Goal: Information Seeking & Learning: Learn about a topic

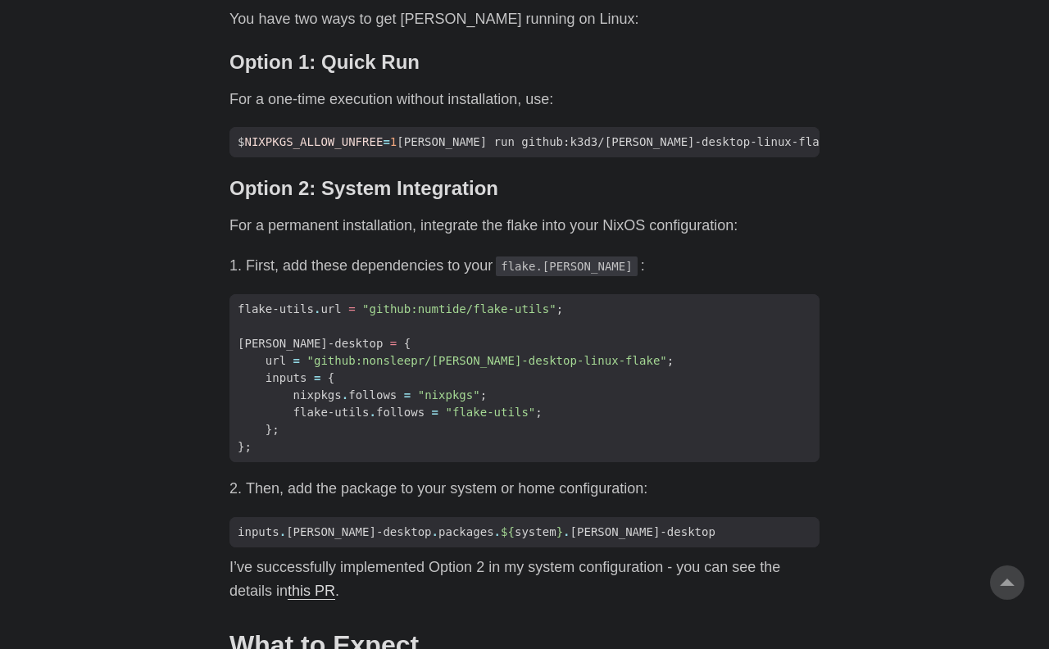
scroll to position [1214, 0]
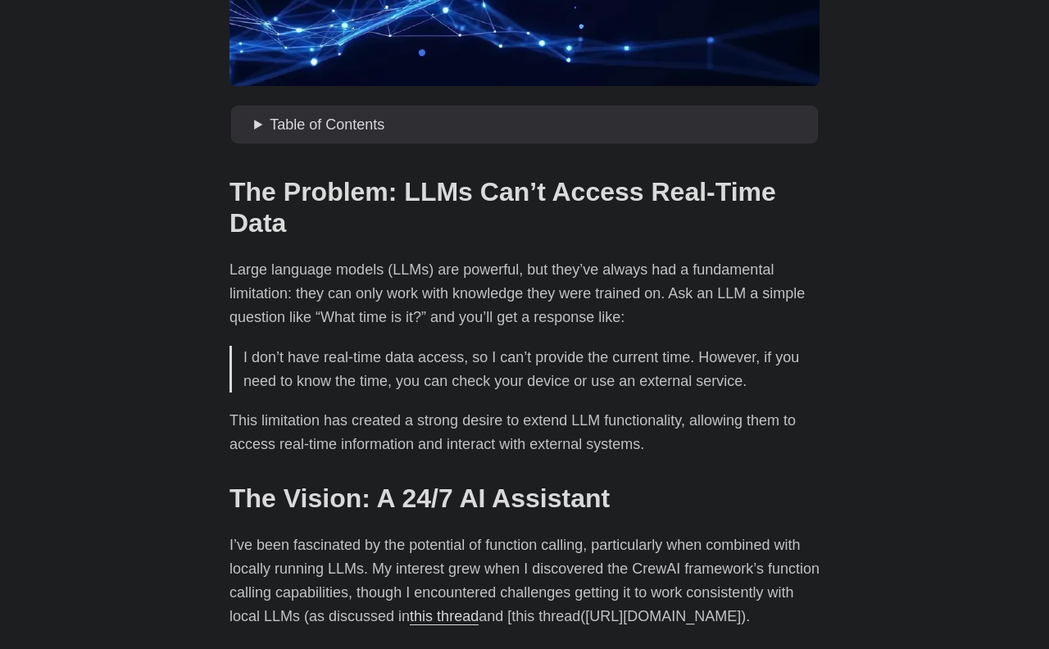
scroll to position [467, 0]
